Goal: Find contact information: Find contact information

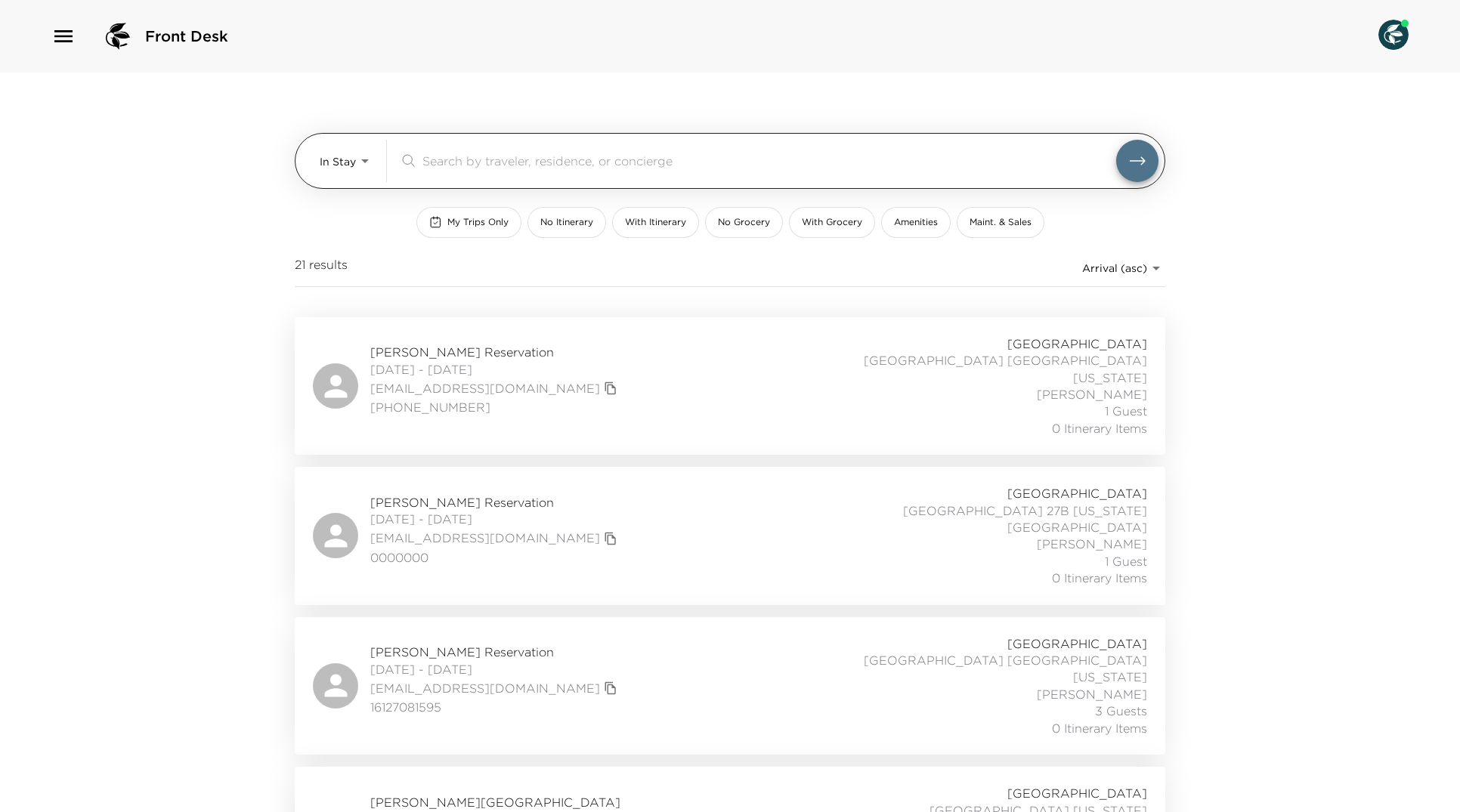
click at [333, 163] on body "Front Desk In Stay In-Stay ​ My Trips Only No Itinerary With Itinerary No Groce…" at bounding box center [730, 406] width 1460 height 812
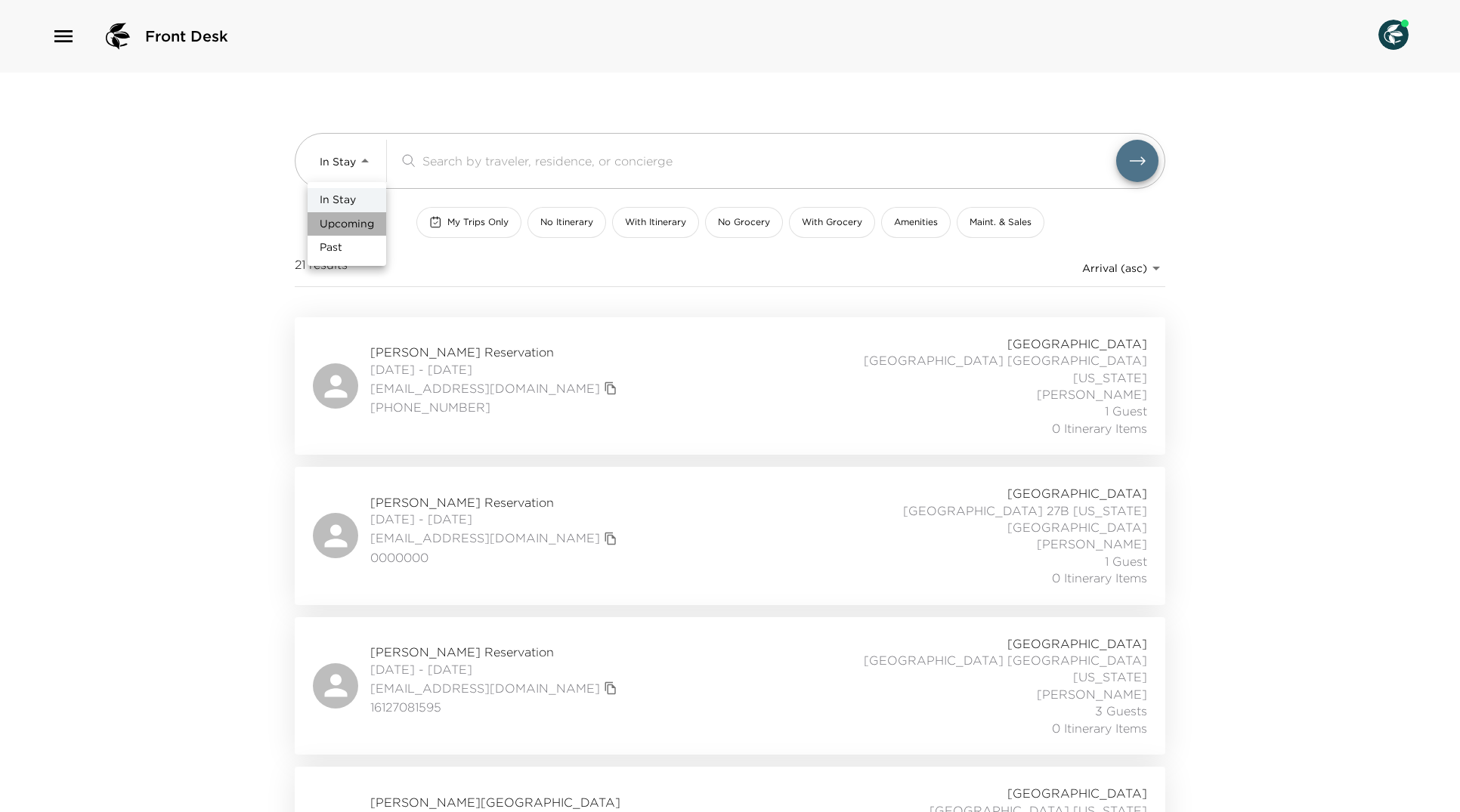
click at [347, 231] on span "Upcoming" at bounding box center [347, 224] width 54 height 15
type input "Upcoming"
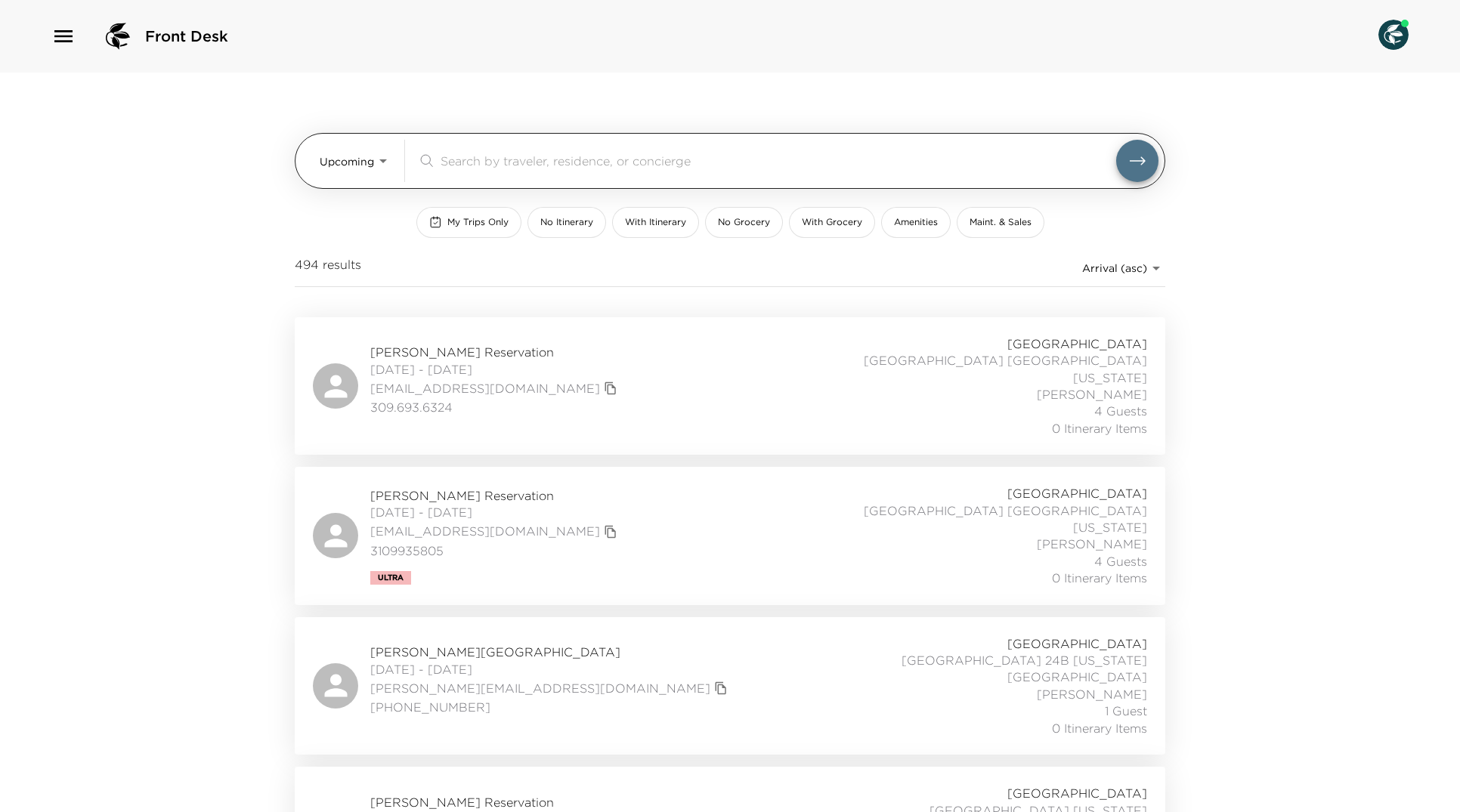
click at [563, 155] on input "search" at bounding box center [778, 160] width 676 height 17
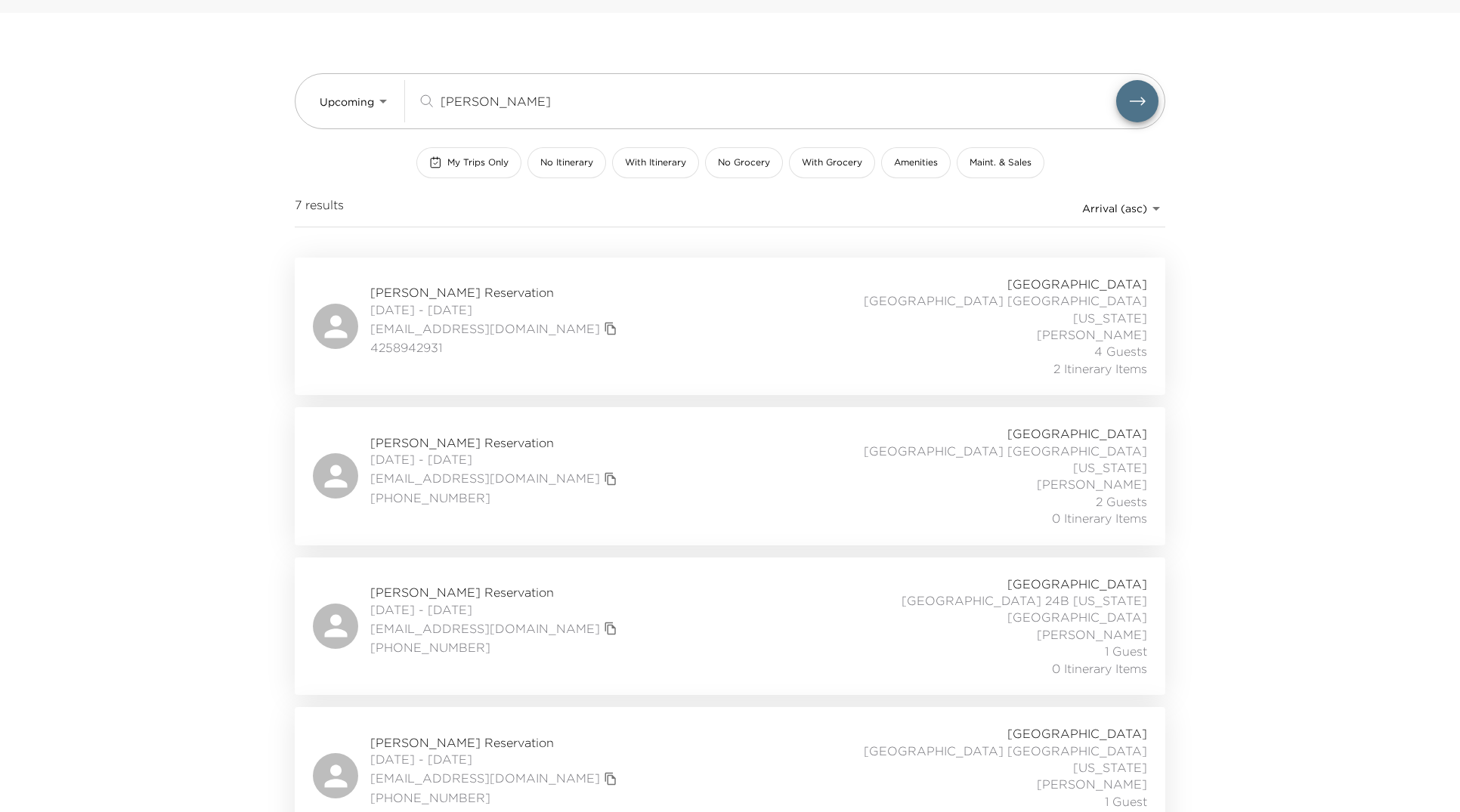
scroll to position [61, 0]
type input "brian"
click at [550, 443] on div "Brian Contiliano Reservation 09/12/2025 - 09/14/2025 brcontili@gmail.com (609) …" at bounding box center [730, 473] width 834 height 101
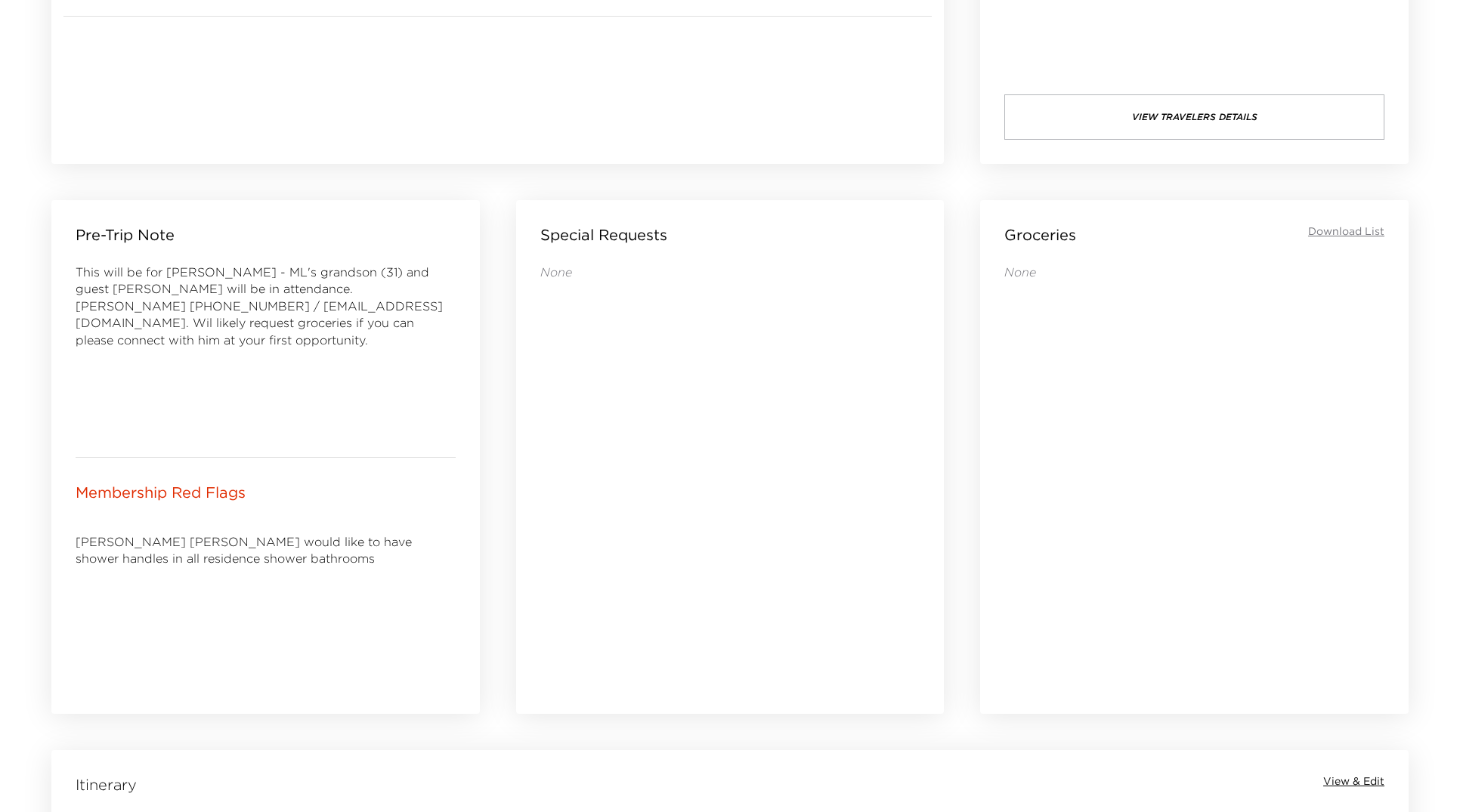
scroll to position [460, 0]
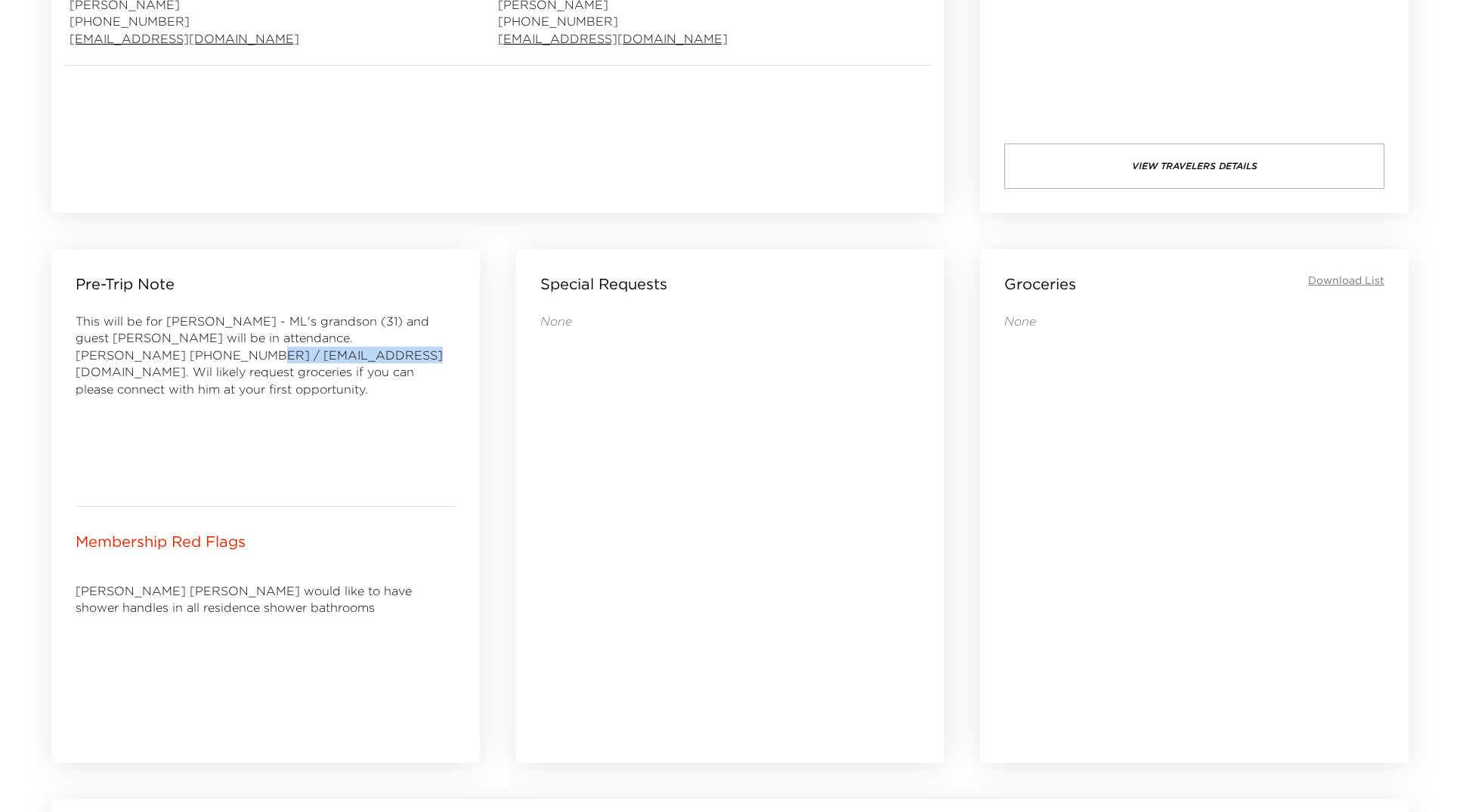
drag, startPoint x: 73, startPoint y: 353, endPoint x: 207, endPoint y: 348, distance: 134.1
click at [207, 348] on div "Pre-Trip Note This will be for [PERSON_NAME] - ML's grandson (31) and guest [PE…" at bounding box center [265, 378] width 429 height 257
copy span "[EMAIL_ADDRESS][DOMAIN_NAME]."
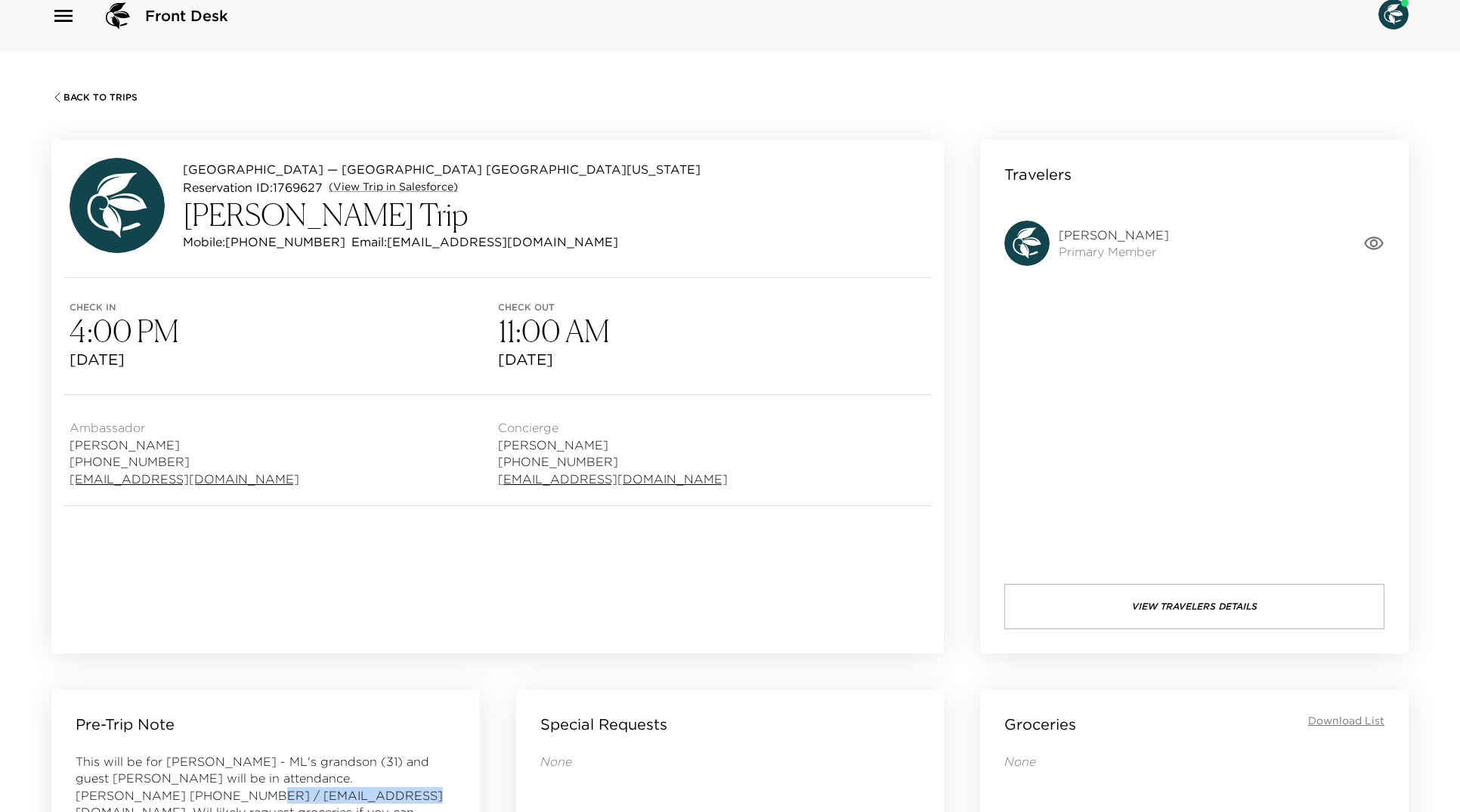
scroll to position [23, 0]
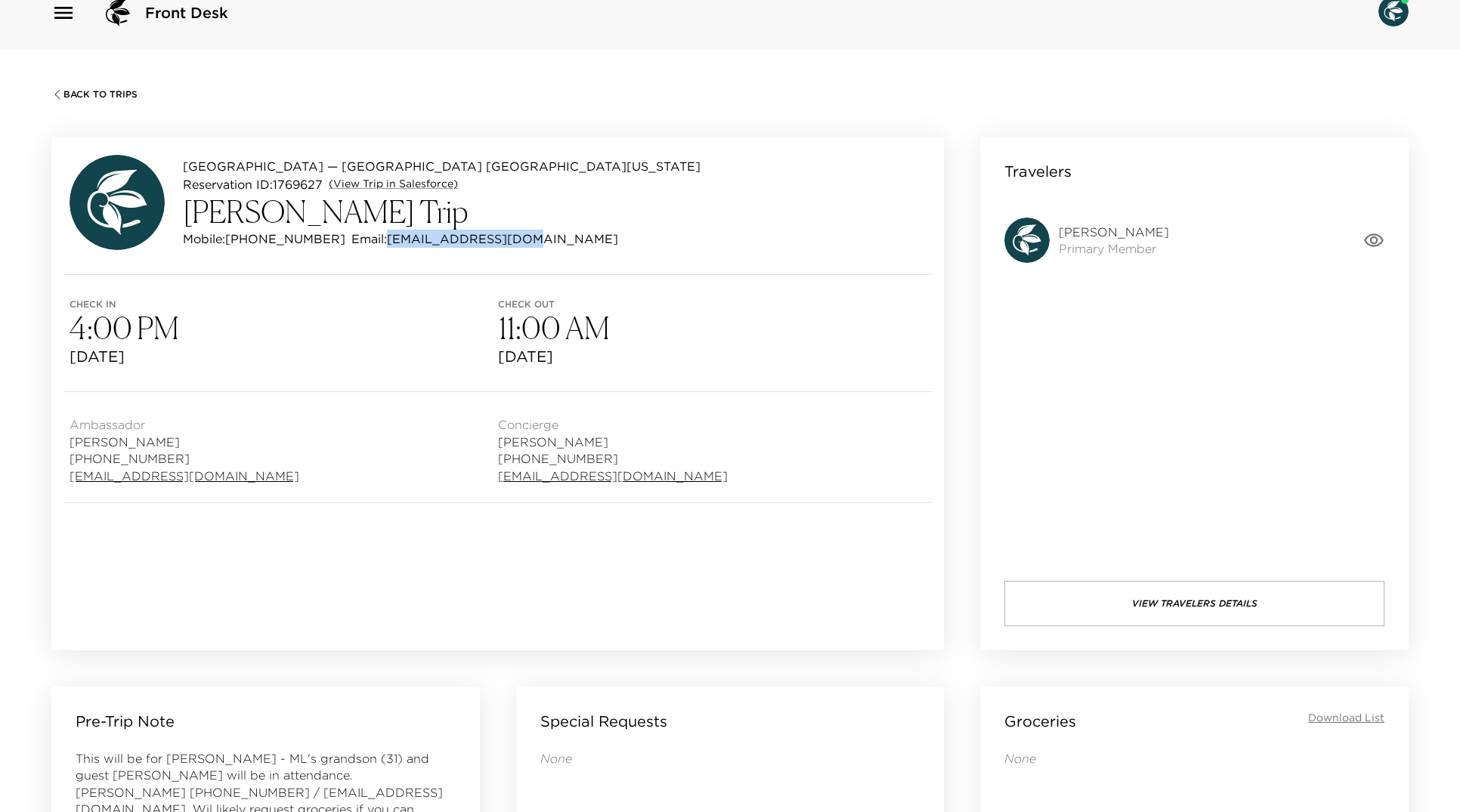
drag, startPoint x: 501, startPoint y: 242, endPoint x: 376, endPoint y: 236, distance: 125.1
click at [376, 236] on div "Mobile: [PHONE_NUMBER] Email: [EMAIL_ADDRESS][DOMAIN_NAME]" at bounding box center [442, 239] width 518 height 18
copy p "[EMAIL_ADDRESS][DOMAIN_NAME]"
